Goal: Task Accomplishment & Management: Manage account settings

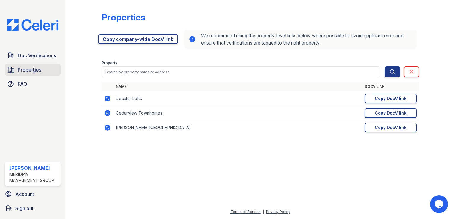
click at [32, 74] on link "Properties" at bounding box center [33, 70] width 56 height 12
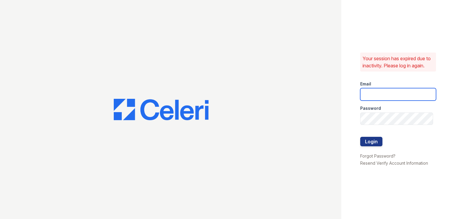
click at [370, 93] on input "email" at bounding box center [398, 94] width 76 height 12
type input "ddurr@mmgmgt.com"
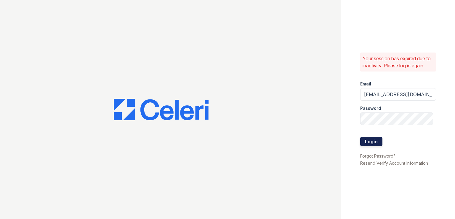
click at [366, 140] on button "Login" at bounding box center [371, 141] width 22 height 9
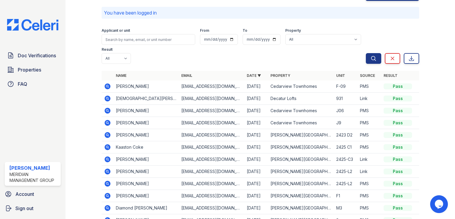
scroll to position [30, 0]
